Goal: Task Accomplishment & Management: Use online tool/utility

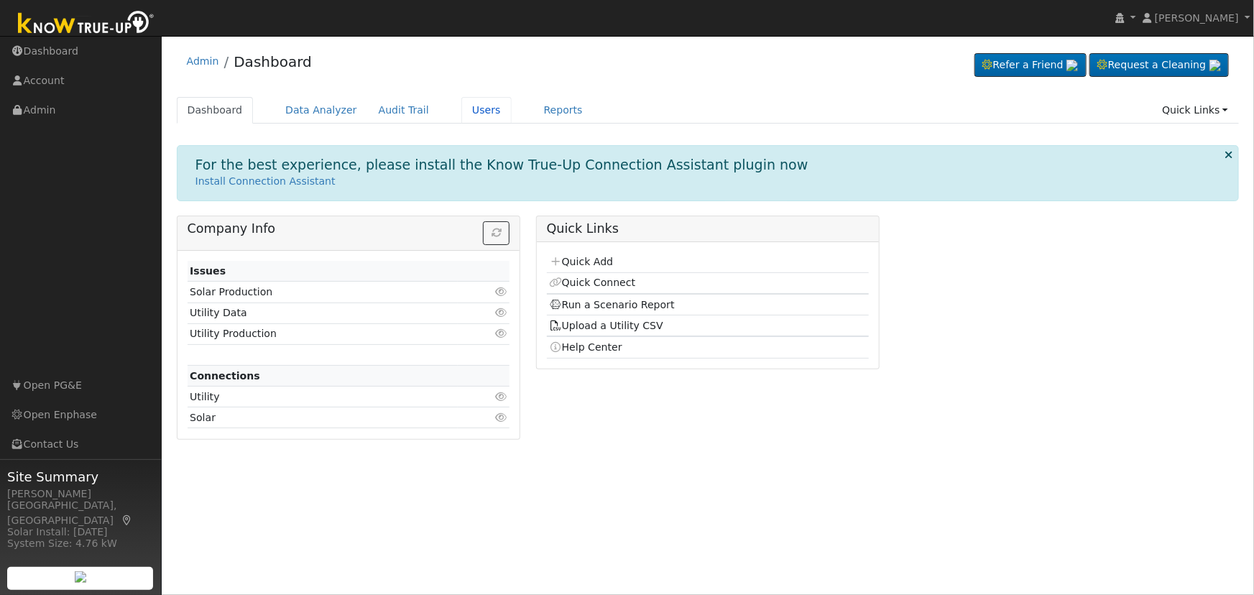
click at [461, 113] on link "Users" at bounding box center [486, 110] width 50 height 27
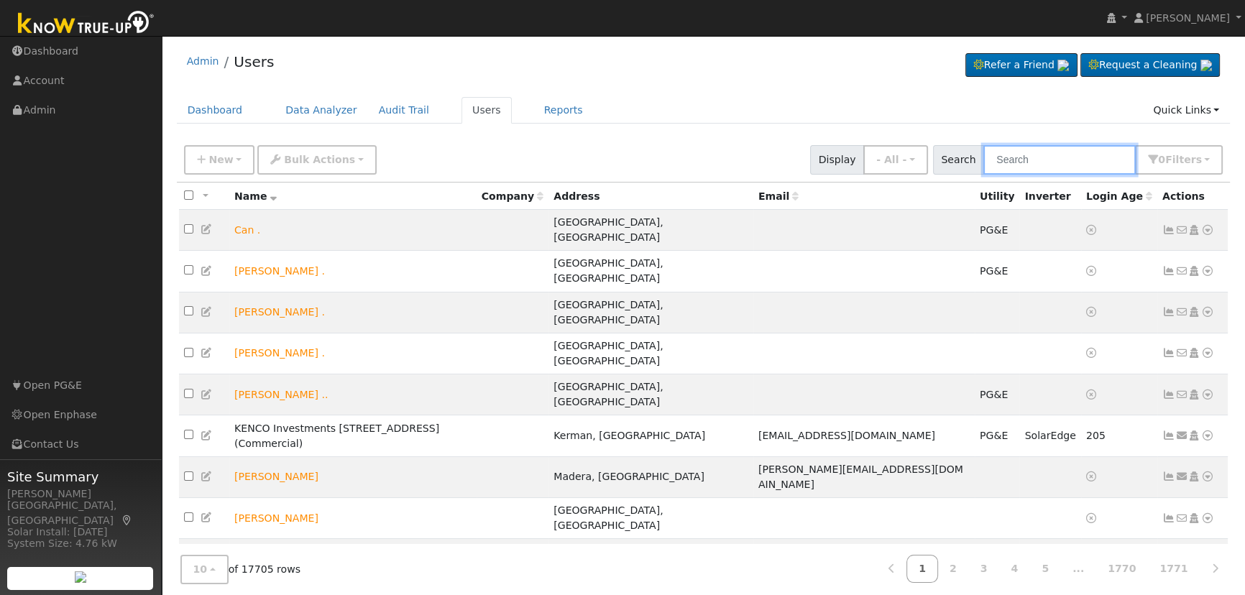
click at [1100, 151] on input "text" at bounding box center [1059, 159] width 152 height 29
paste input "[PERSON_NAME] & [PERSON_NAME]"
type input "[PERSON_NAME] & [PERSON_NAME]"
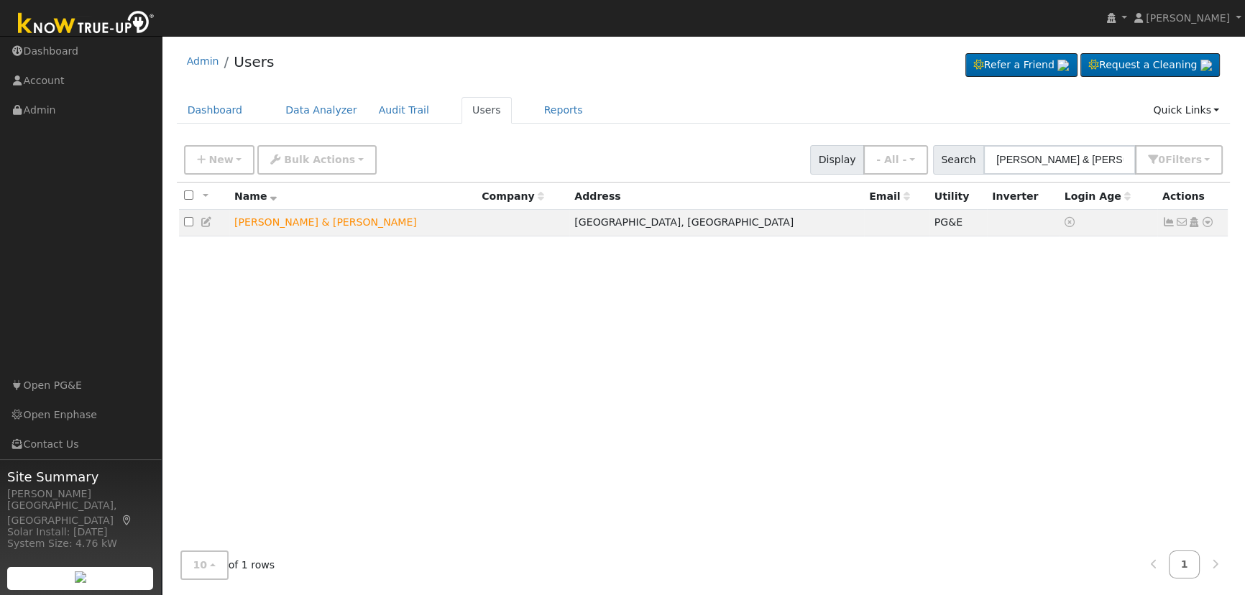
click at [1207, 226] on icon at bounding box center [1207, 222] width 13 height 10
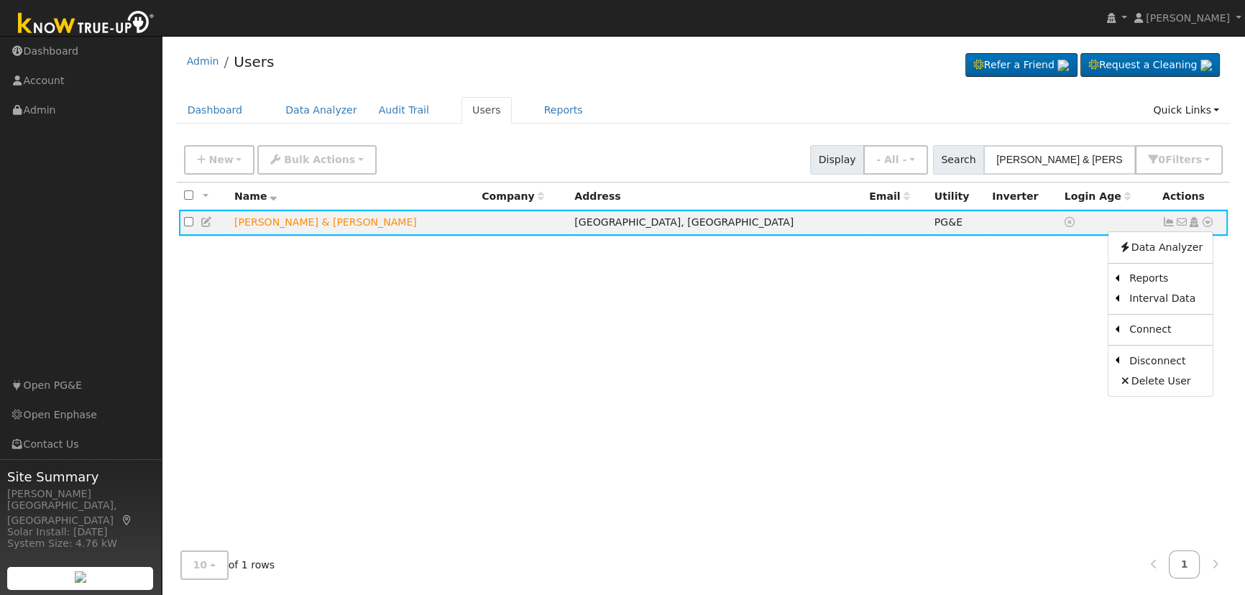
click at [0, 0] on link "Scenario" at bounding box center [0, 0] width 0 height 0
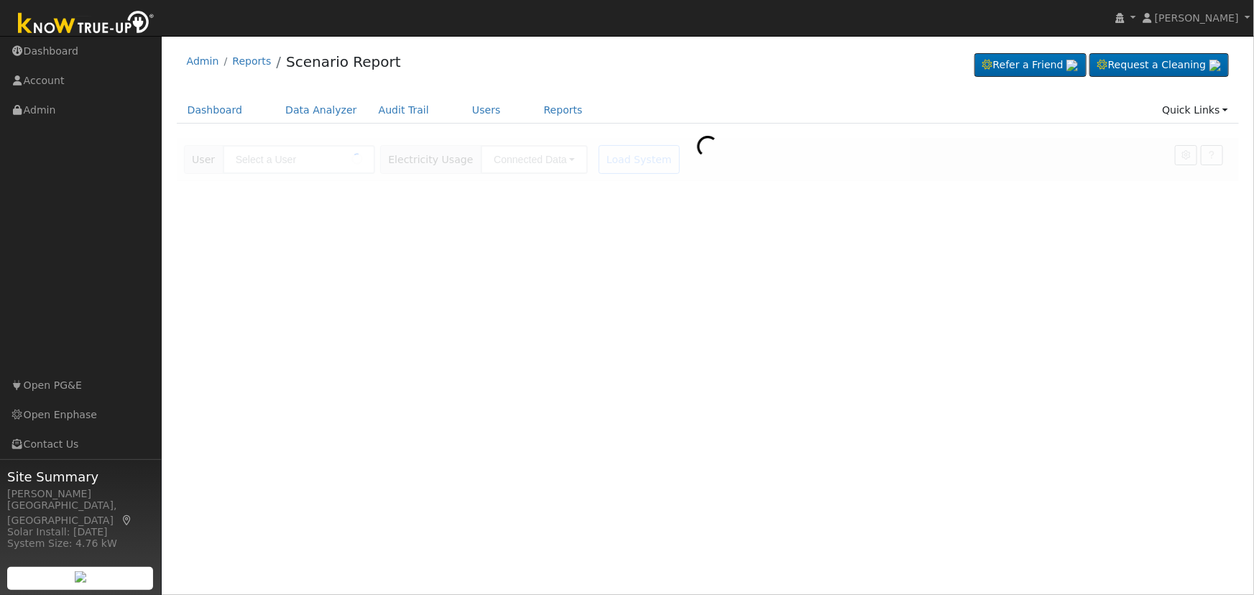
type input "[PERSON_NAME] & [PERSON_NAME]"
type input "Pacific Gas & Electric"
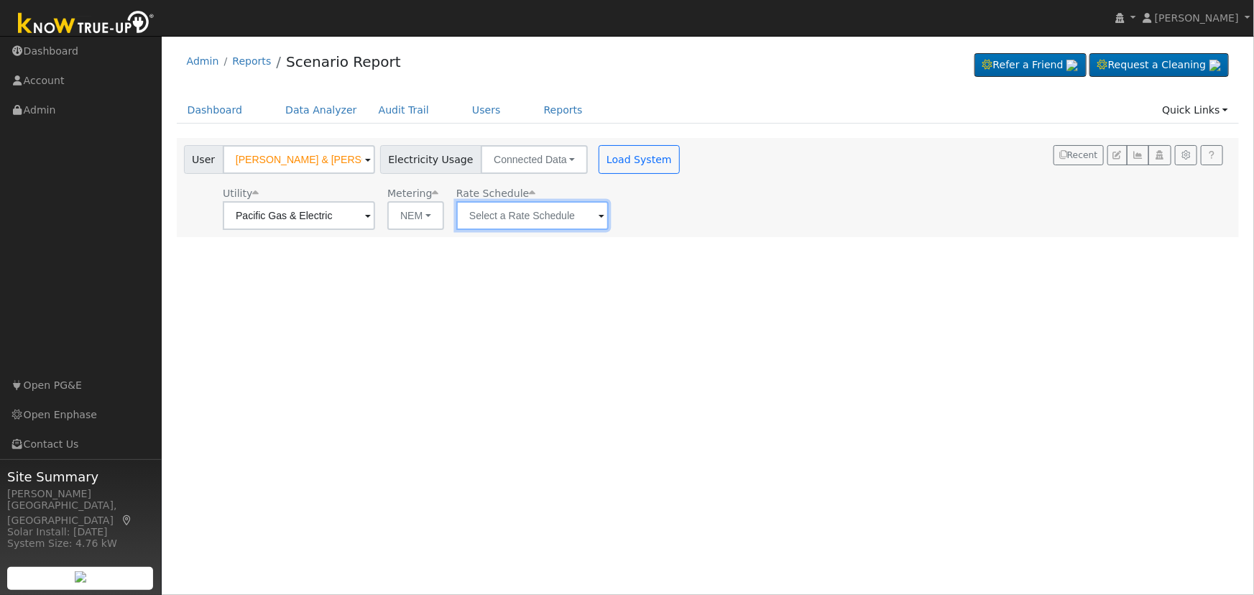
click at [375, 216] on input "text" at bounding box center [299, 215] width 152 height 29
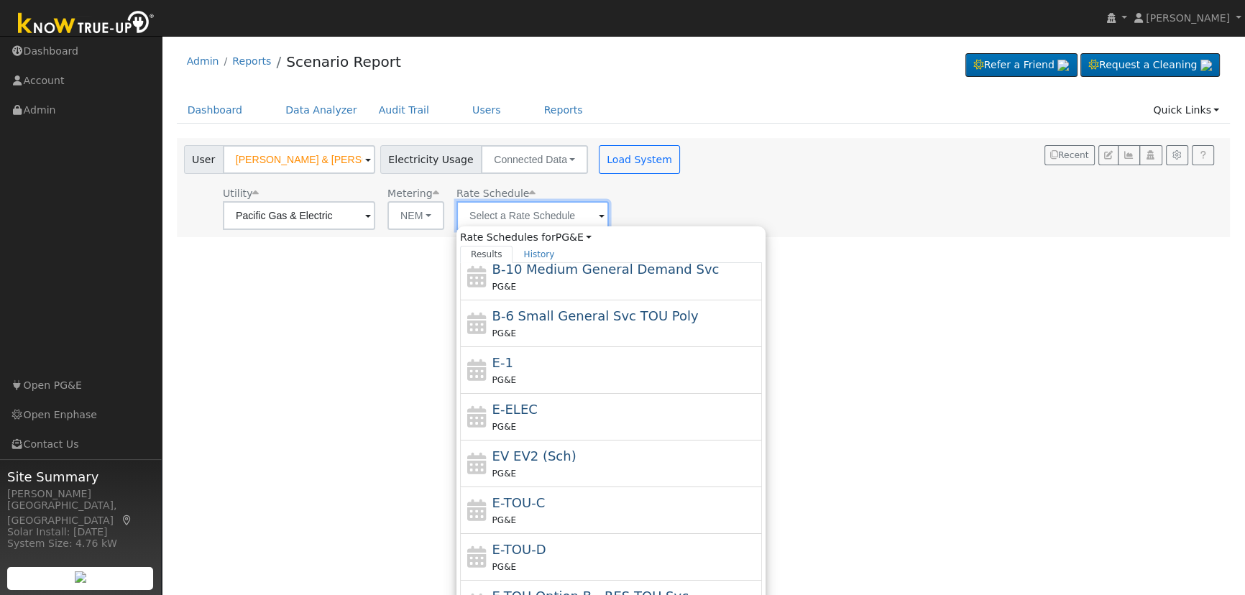
scroll to position [156, 0]
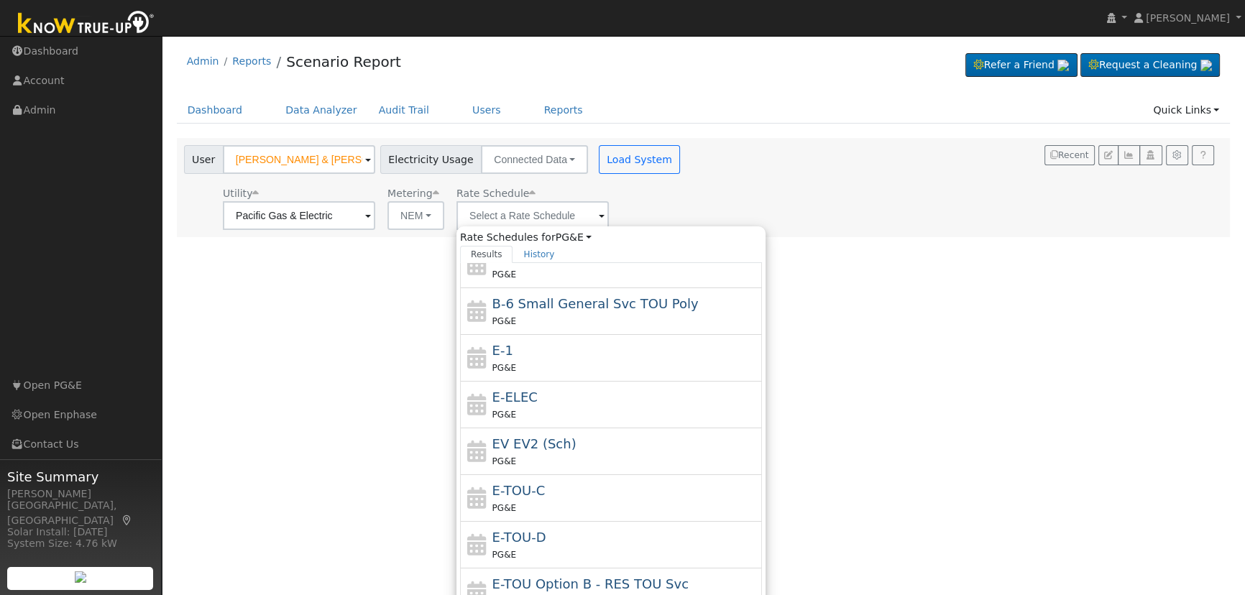
click at [513, 492] on span "E-TOU-C" at bounding box center [518, 490] width 53 height 15
type input "E-TOU-C"
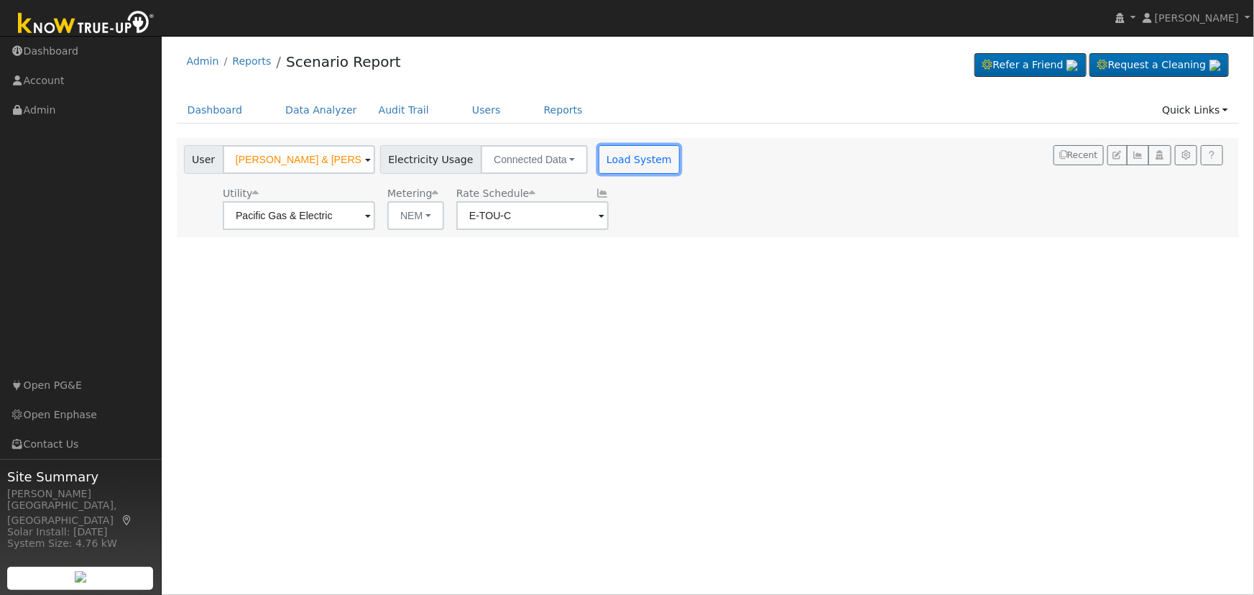
click at [630, 161] on button "Load System" at bounding box center [640, 159] width 82 height 29
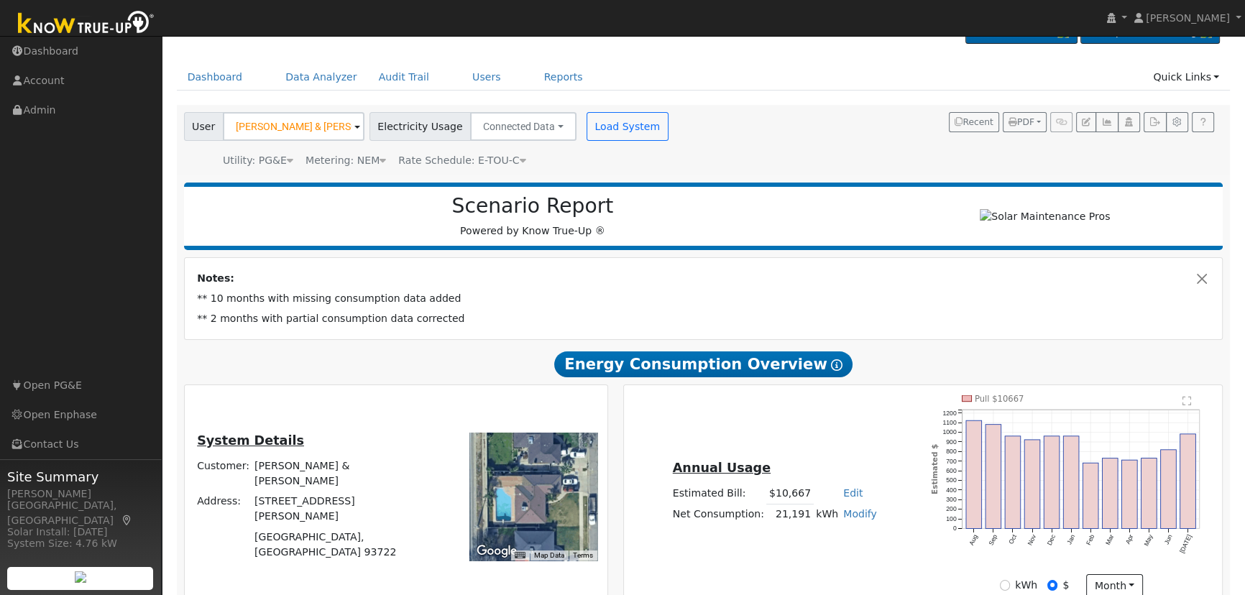
scroll to position [65, 0]
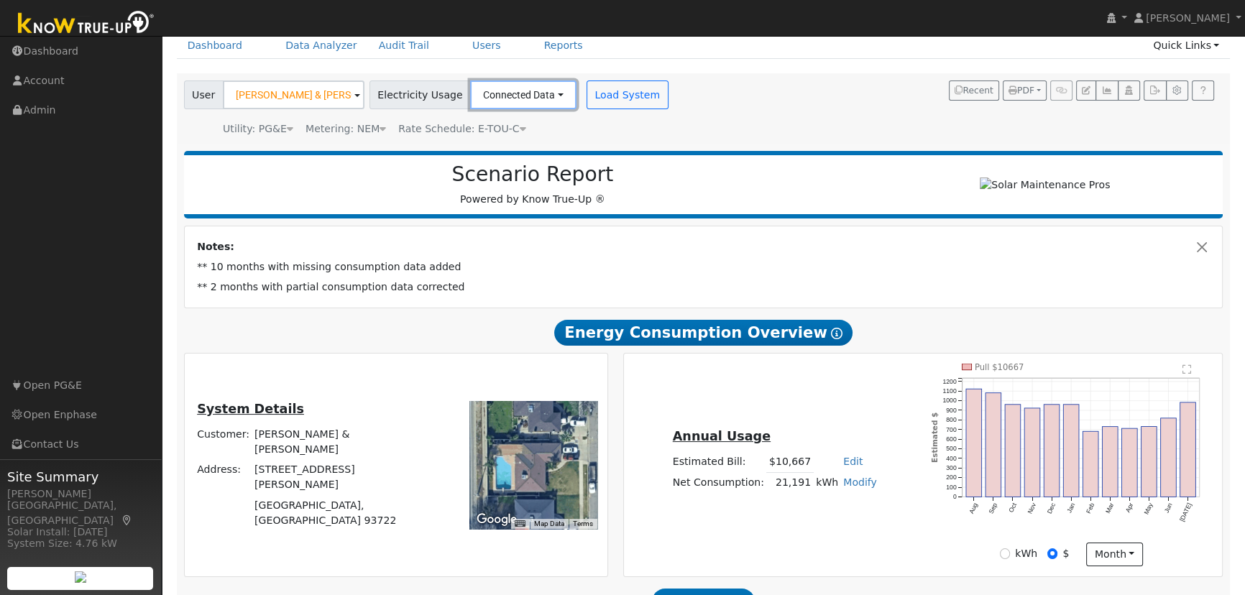
click at [523, 98] on button "Connected Data" at bounding box center [523, 94] width 106 height 29
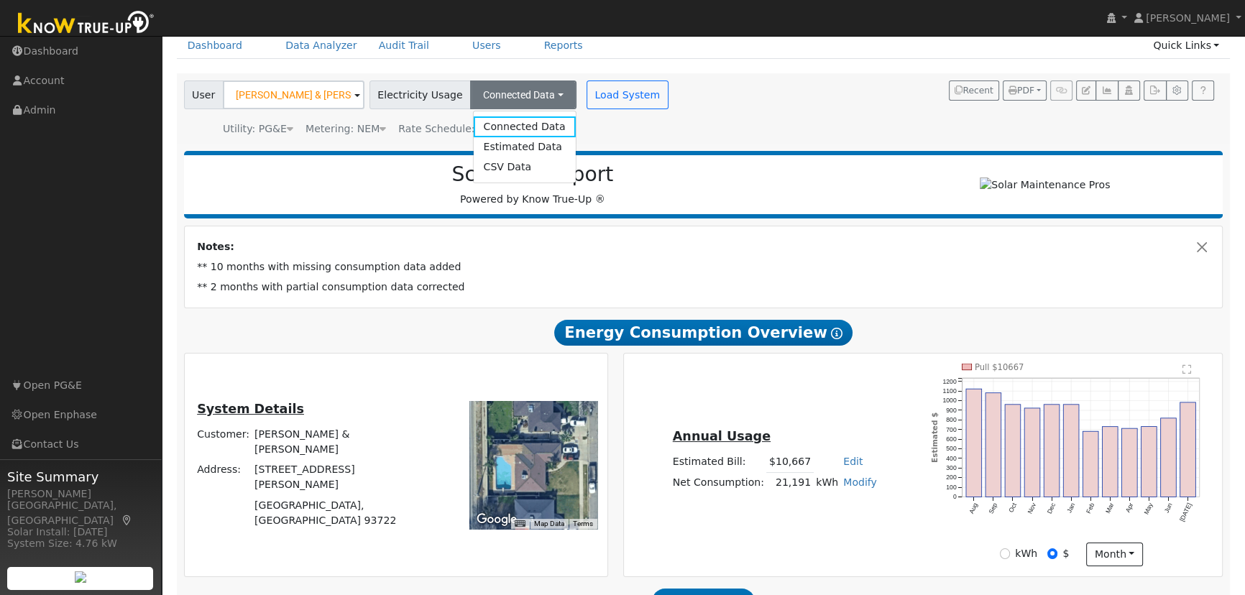
click at [511, 147] on link "Estimated Data" at bounding box center [524, 147] width 102 height 20
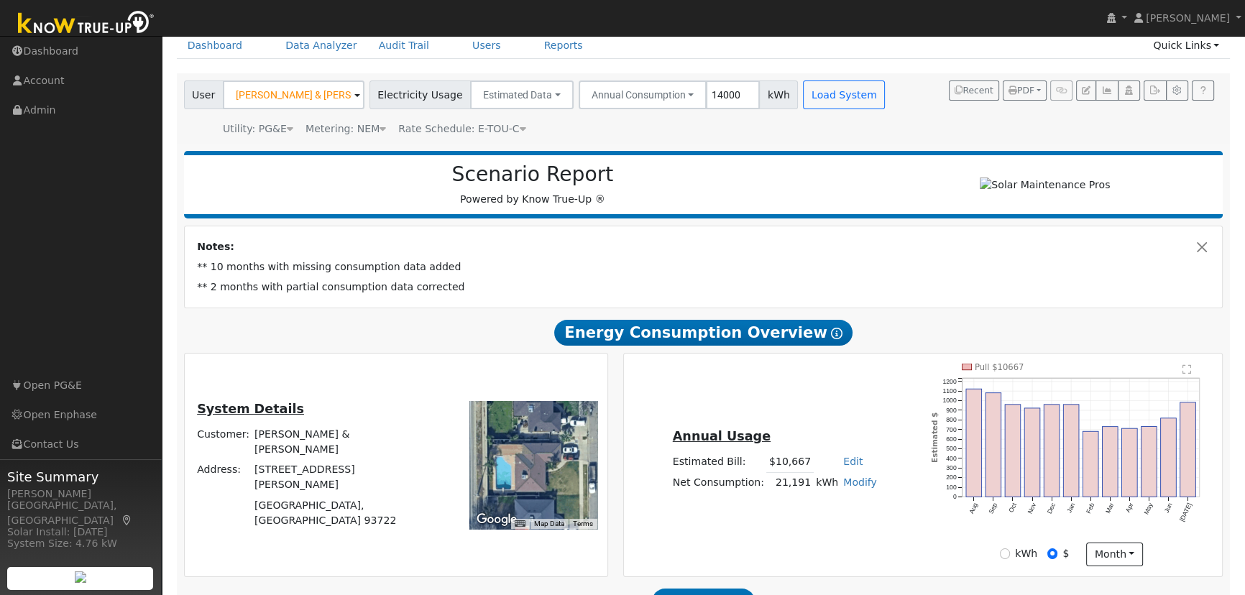
type input "14000"
click at [835, 98] on button "Load System" at bounding box center [844, 94] width 82 height 29
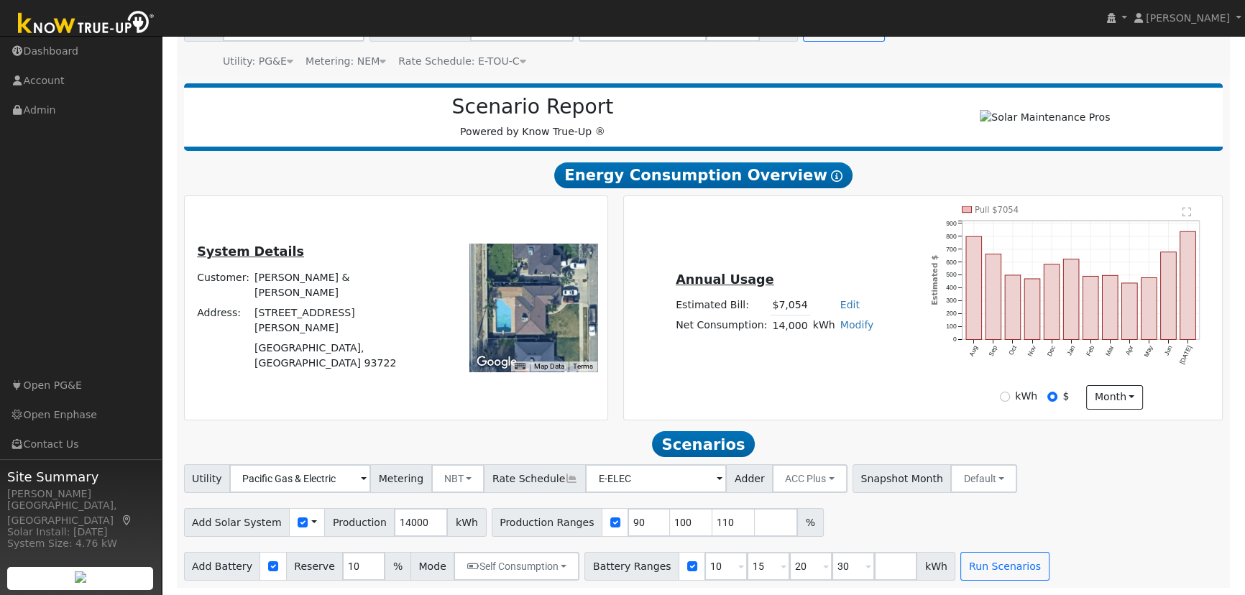
scroll to position [137, 0]
click at [627, 525] on input "90" at bounding box center [648, 522] width 43 height 29
type input "100"
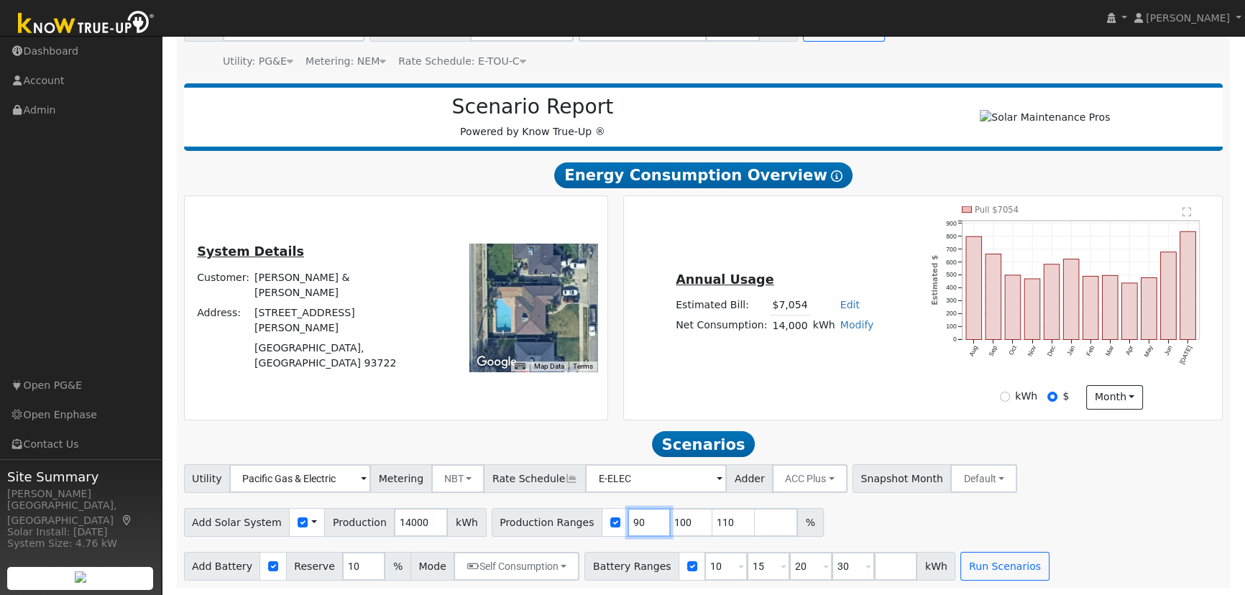
type input "110"
click at [627, 525] on input "110" at bounding box center [648, 522] width 43 height 29
click at [627, 525] on input "number" at bounding box center [648, 522] width 43 height 29
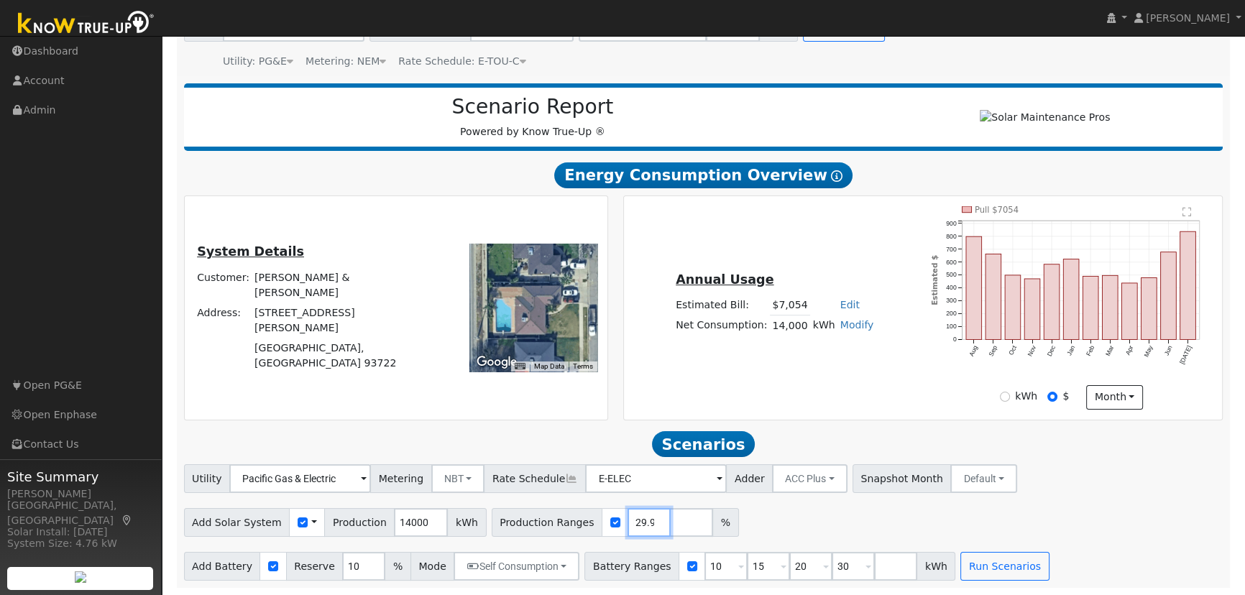
type input "129.9"
click at [704, 568] on input "10" at bounding box center [725, 566] width 43 height 29
type input "15"
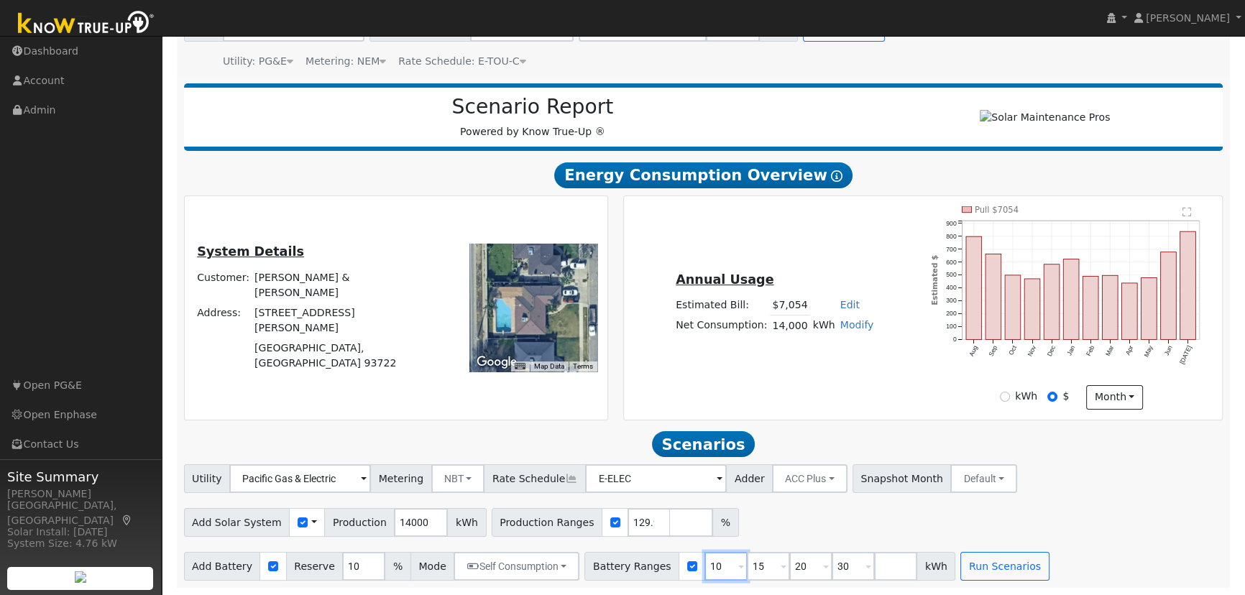
type input "20"
type input "30"
click at [704, 568] on input "15" at bounding box center [725, 566] width 43 height 29
type input "20"
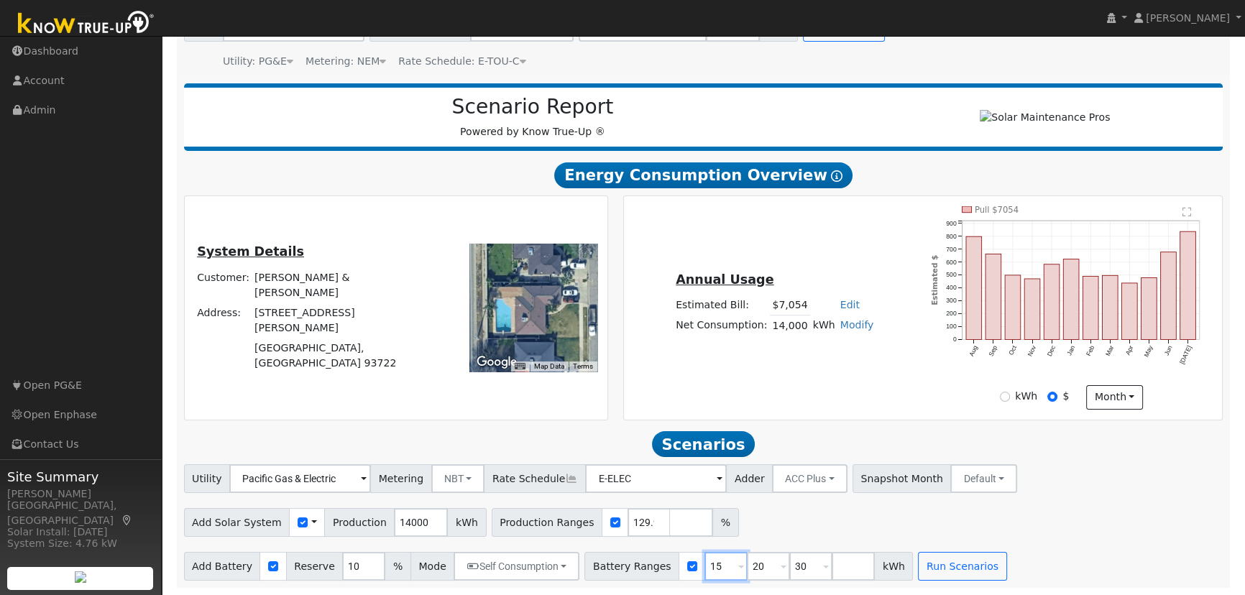
type input "30"
click at [704, 568] on input "30" at bounding box center [725, 566] width 43 height 29
type input "20"
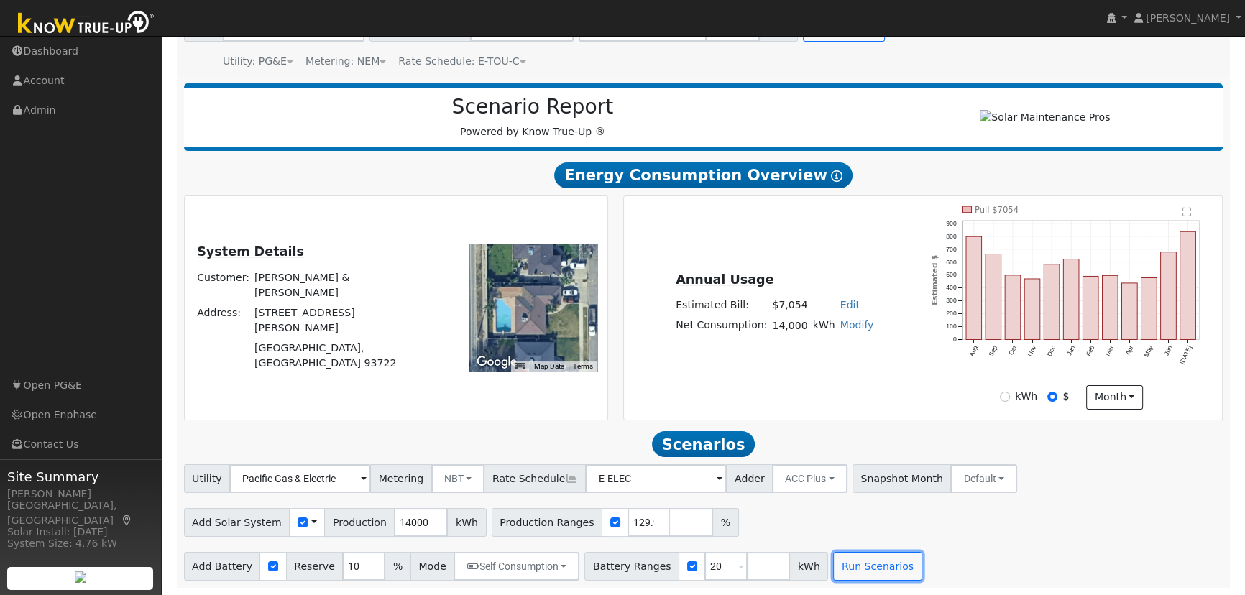
click at [861, 568] on button "Run Scenarios" at bounding box center [877, 566] width 88 height 29
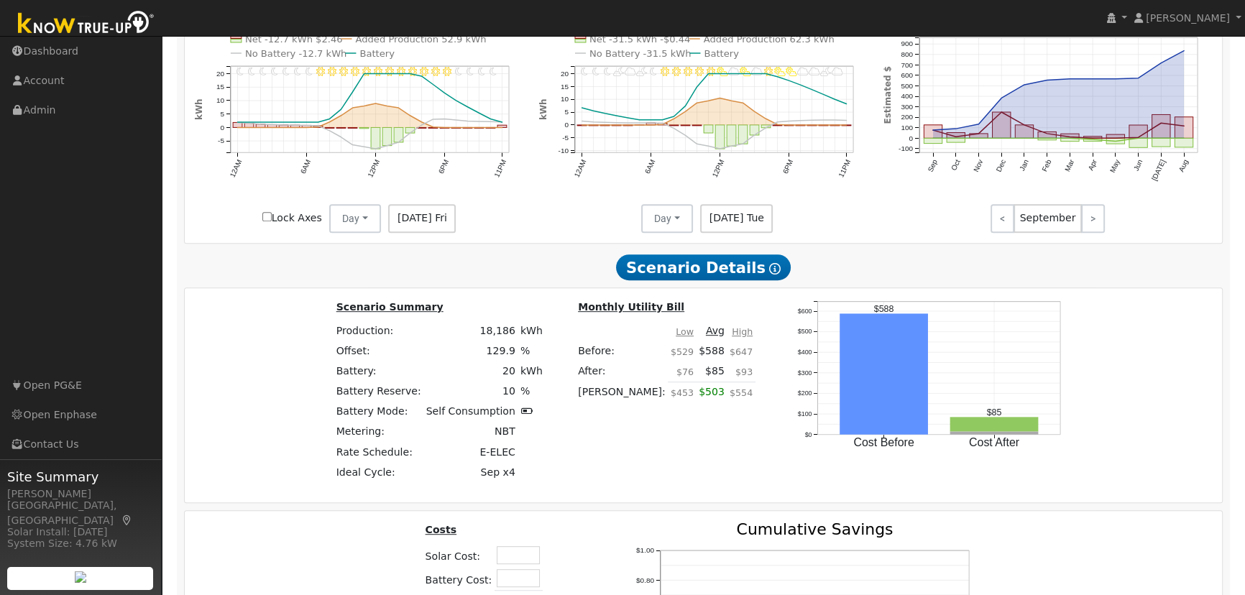
scroll to position [982, 0]
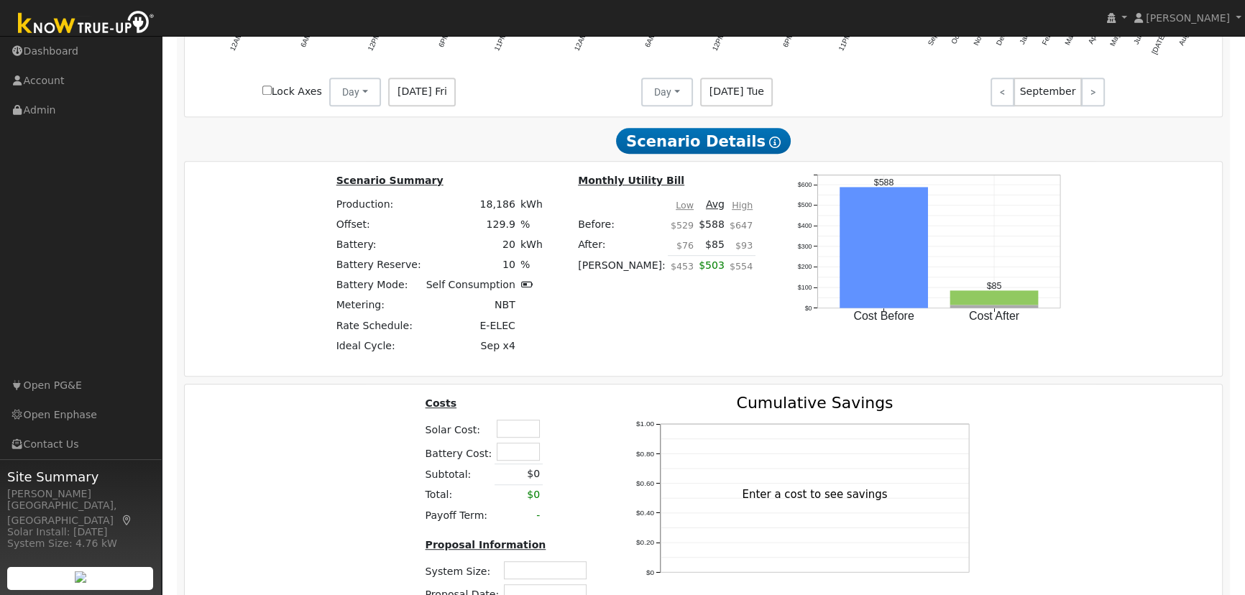
click at [517, 431] on input "text" at bounding box center [518, 429] width 43 height 18
type input "$55,900"
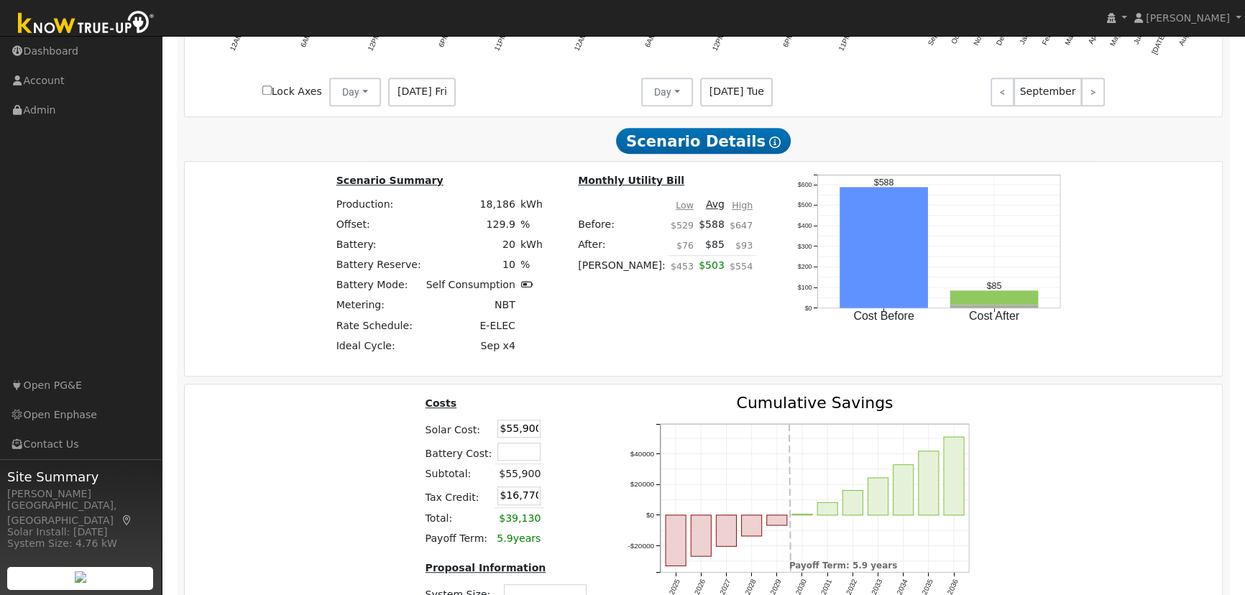
click at [609, 434] on div "2025 2026 2027 2028 2029 2030 2031 2032 2033 2034 2035 2036 -$20000 $0 $20000 $…" at bounding box center [803, 528] width 389 height 266
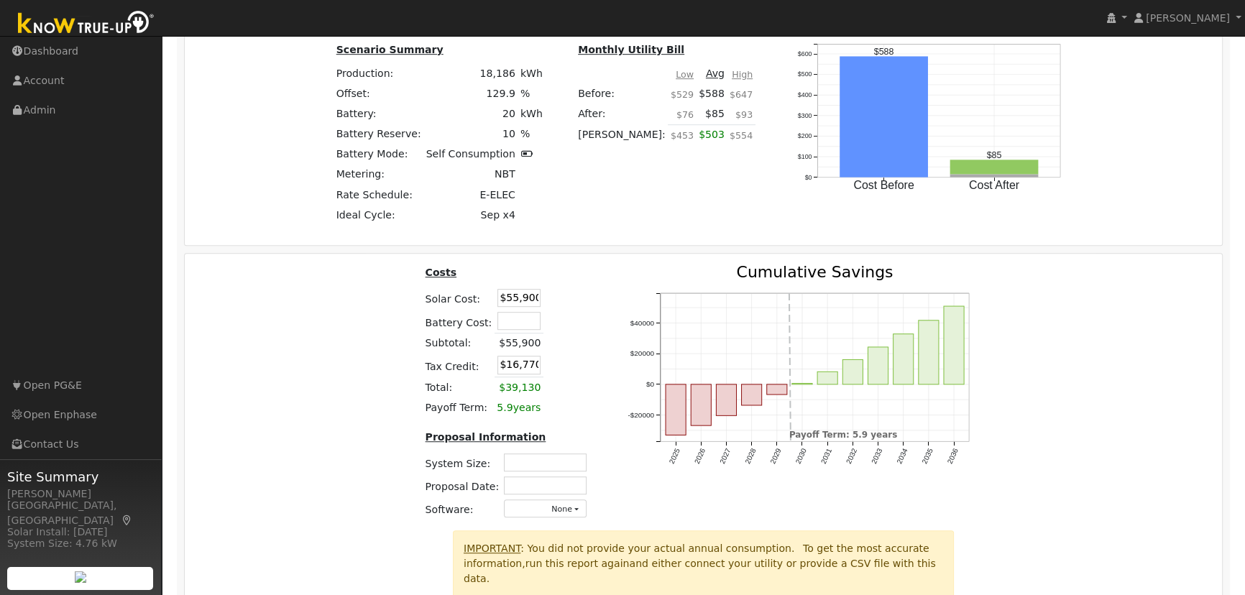
scroll to position [1178, 0]
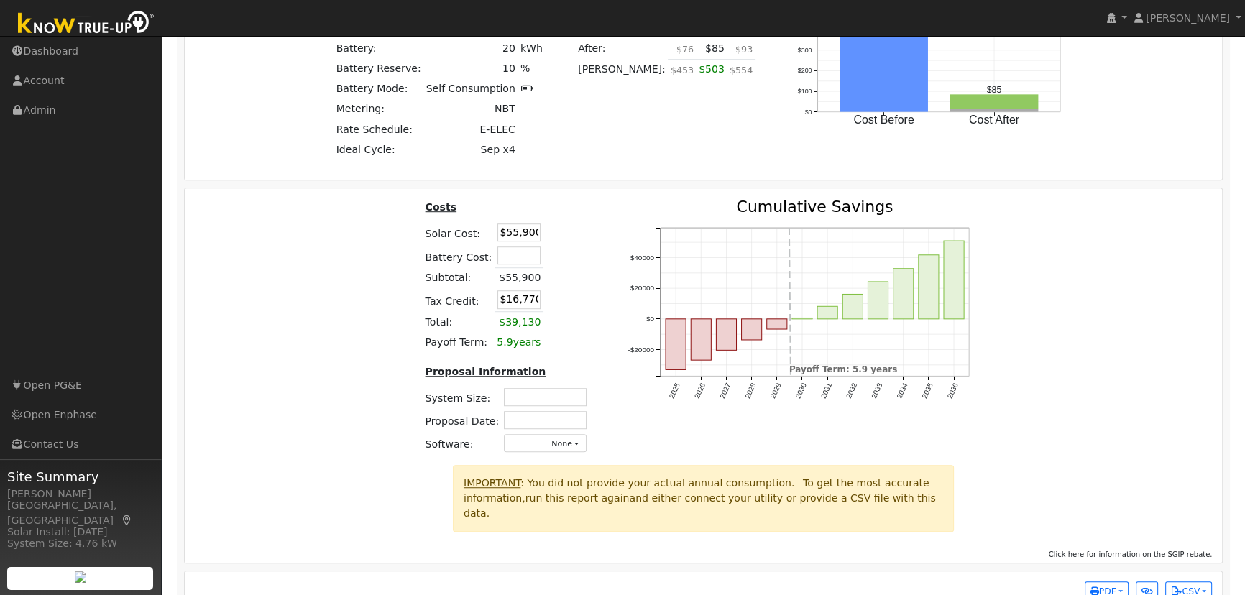
click at [556, 405] on input "text" at bounding box center [545, 397] width 83 height 18
type input "12.48"
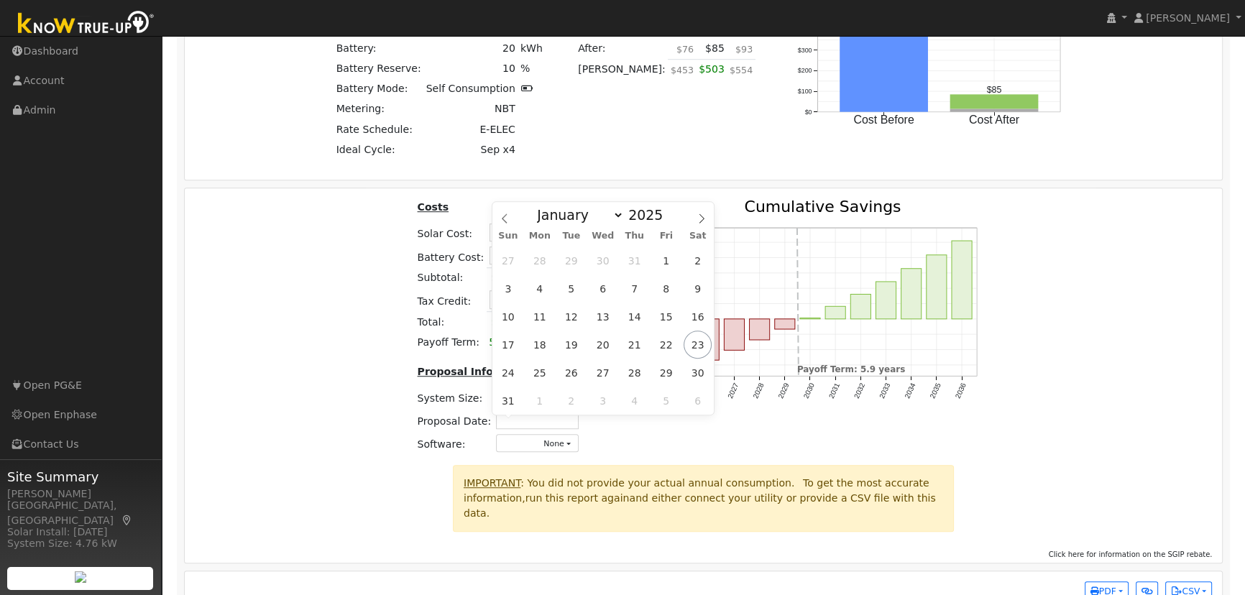
click at [545, 429] on input "text" at bounding box center [537, 420] width 83 height 18
click at [699, 349] on span "23" at bounding box center [697, 345] width 28 height 28
type input "[DATE]"
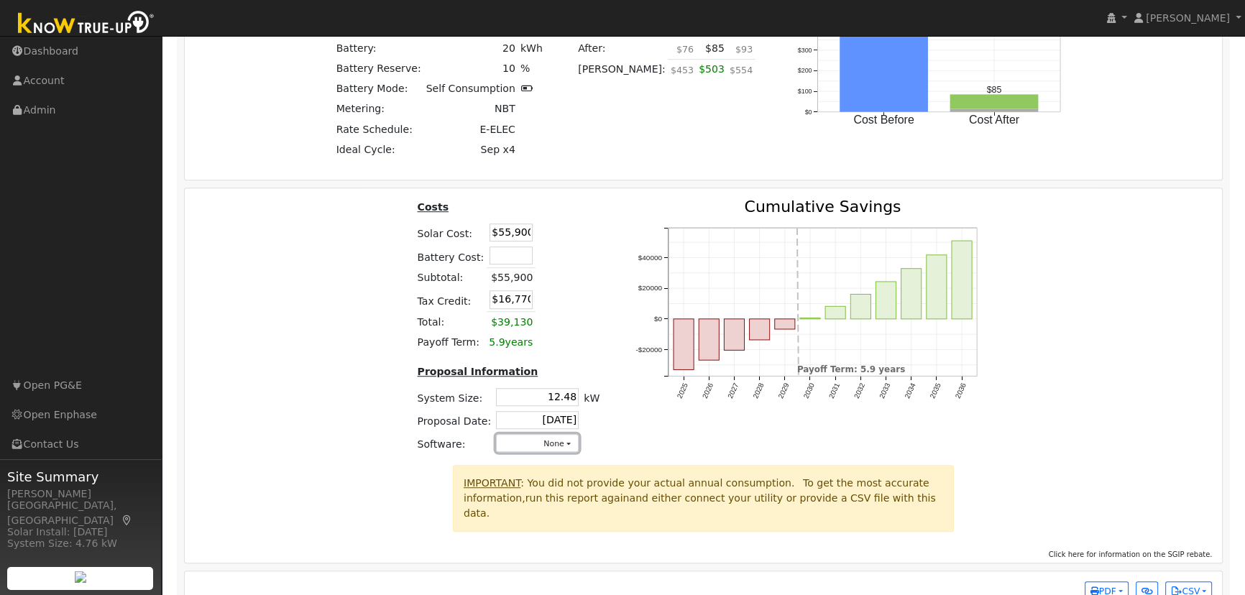
click at [557, 447] on button "None" at bounding box center [537, 443] width 83 height 18
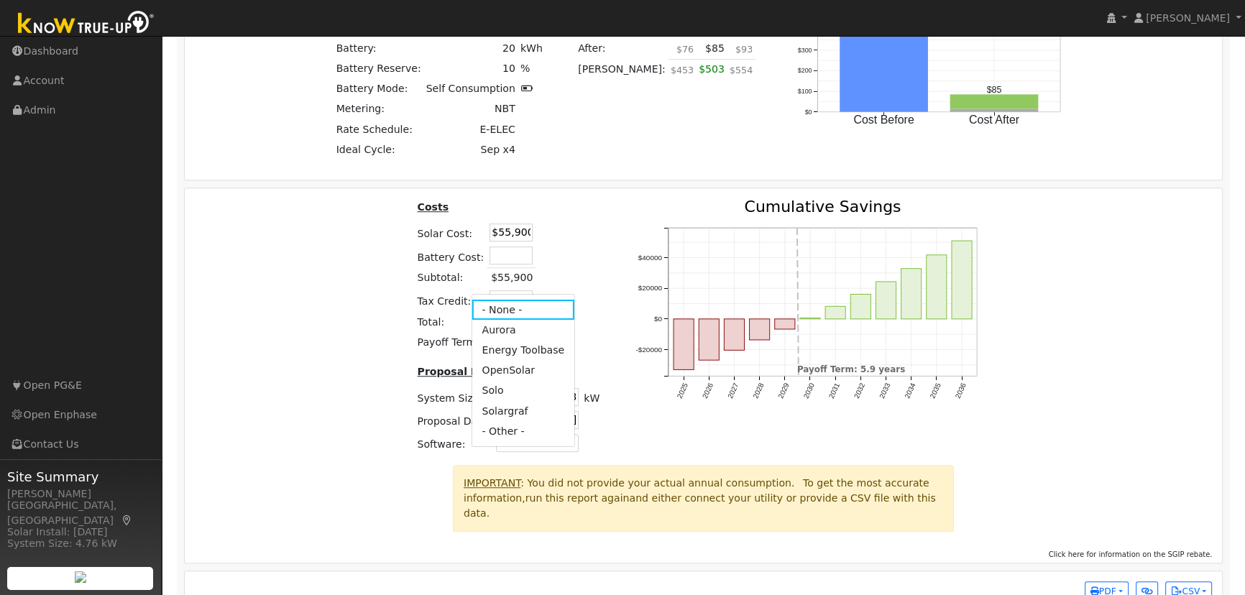
click at [505, 323] on link "Aurora" at bounding box center [522, 330] width 103 height 20
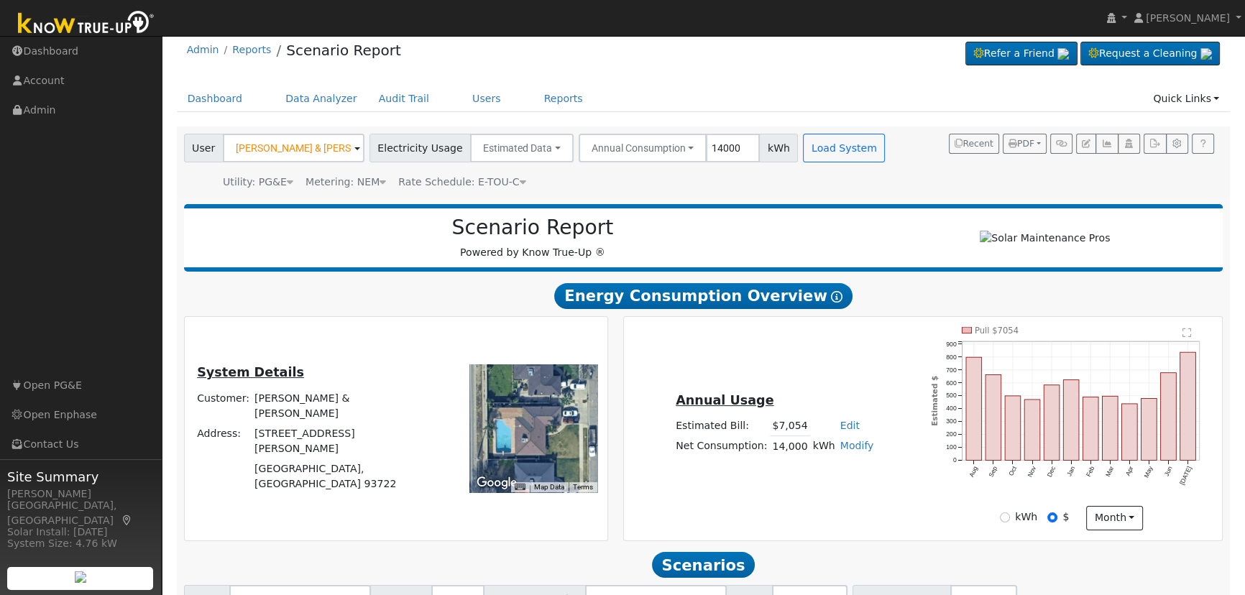
scroll to position [1, 0]
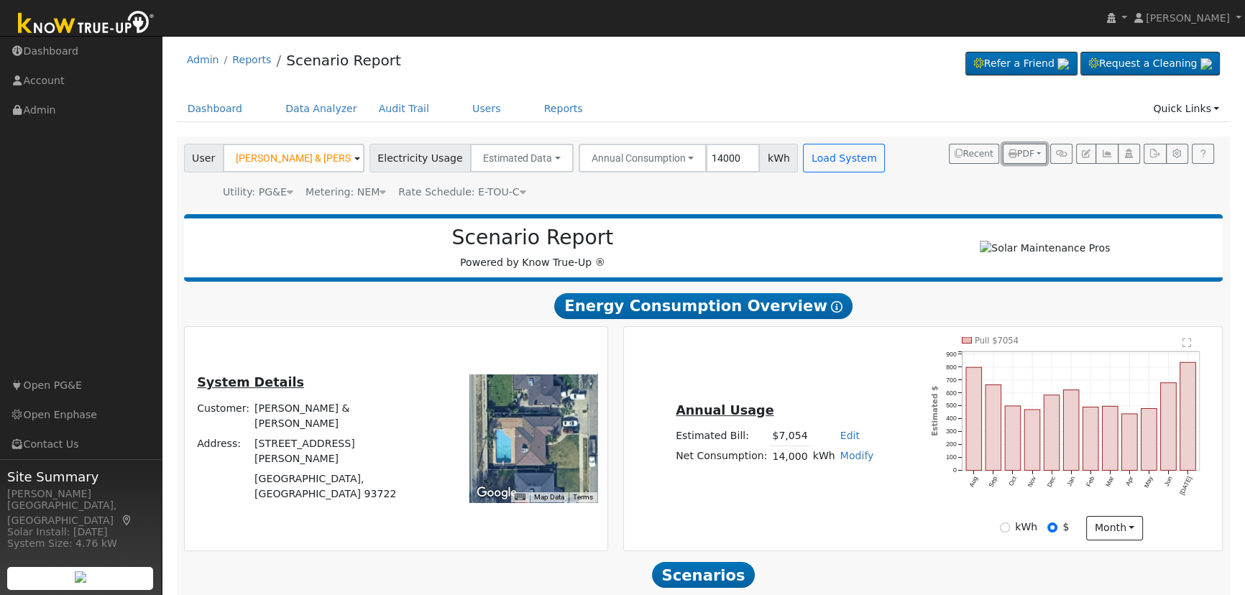
click at [1032, 157] on span "PDF" at bounding box center [1021, 154] width 26 height 10
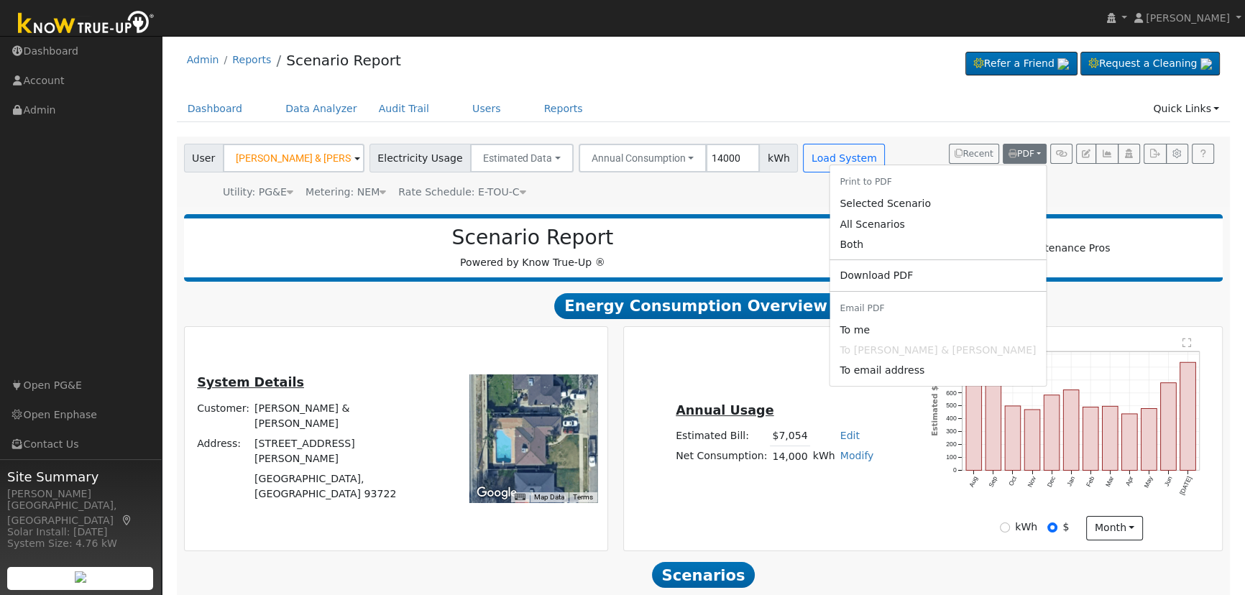
click at [959, 243] on link "Both" at bounding box center [937, 244] width 216 height 20
